Goal: Transaction & Acquisition: Purchase product/service

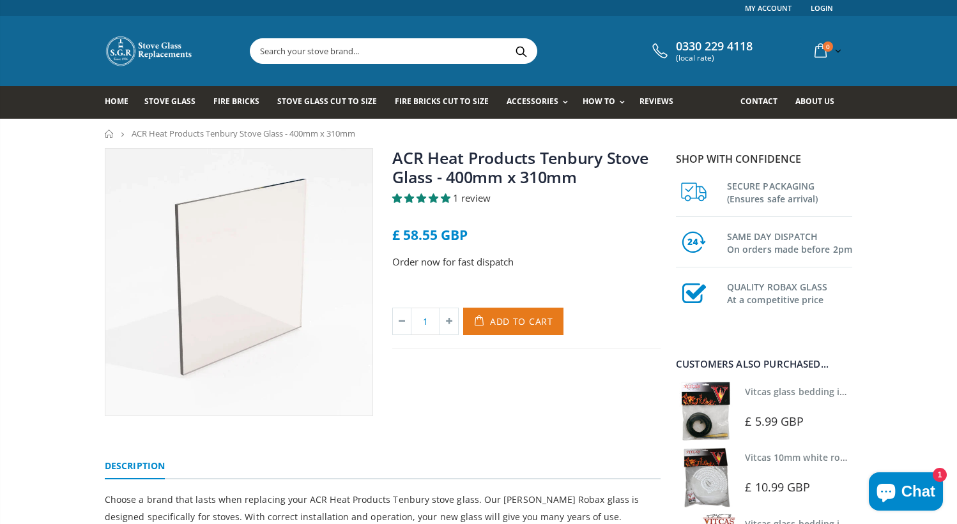
click at [538, 326] on span "Add to Cart" at bounding box center [521, 322] width 63 height 12
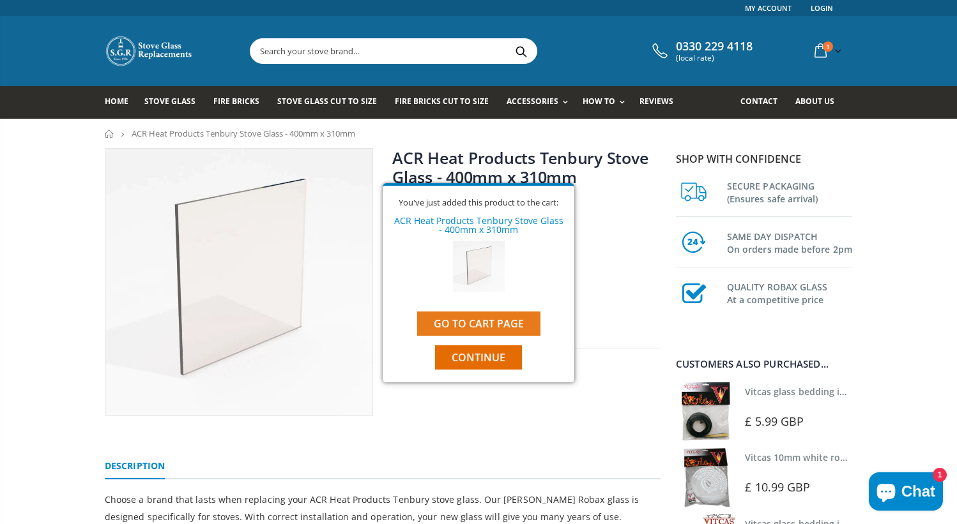
click at [502, 325] on link "Go to cart page" at bounding box center [478, 324] width 123 height 24
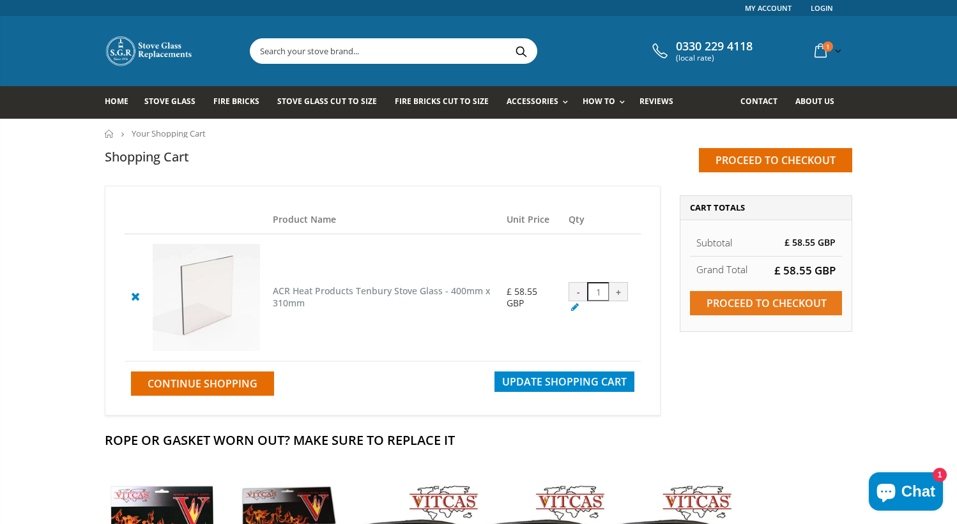
click at [820, 298] on input "Proceed to checkout" at bounding box center [766, 303] width 152 height 24
